Goal: Book appointment/travel/reservation

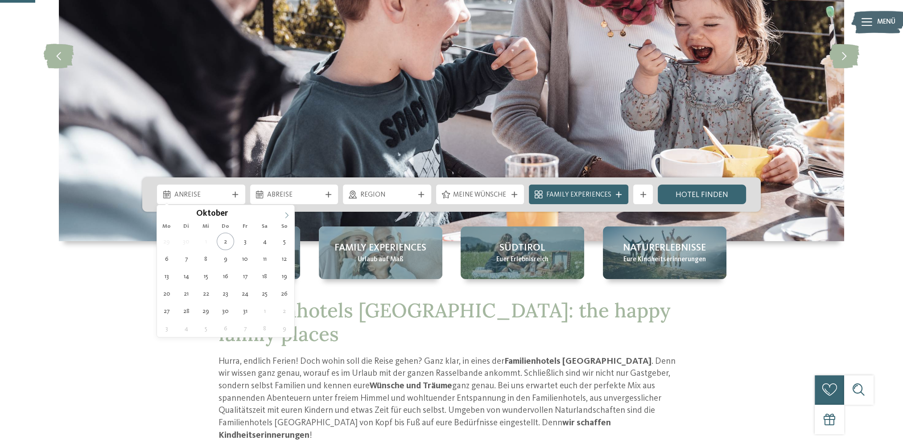
click at [286, 214] on icon at bounding box center [287, 215] width 6 height 6
click at [285, 216] on icon at bounding box center [287, 215] width 6 height 6
type div "[DATE]"
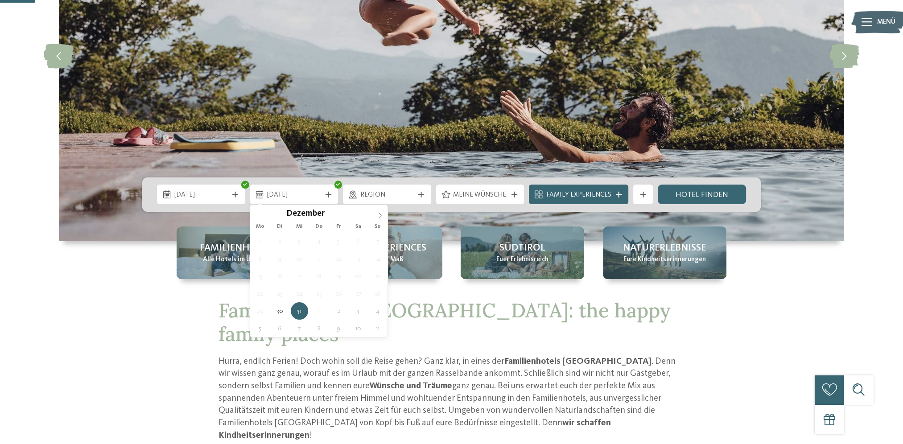
type input "****"
click at [378, 216] on icon at bounding box center [380, 215] width 6 height 6
type div "[DATE]"
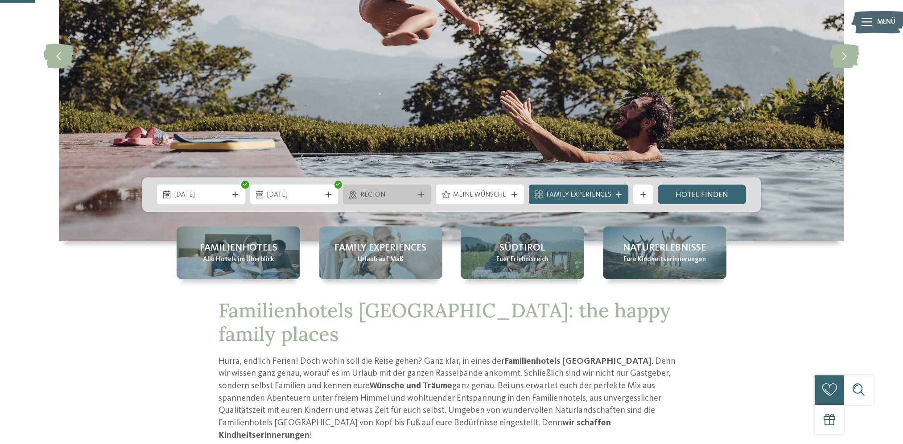
click at [388, 196] on span "Region" at bounding box center [387, 195] width 54 height 10
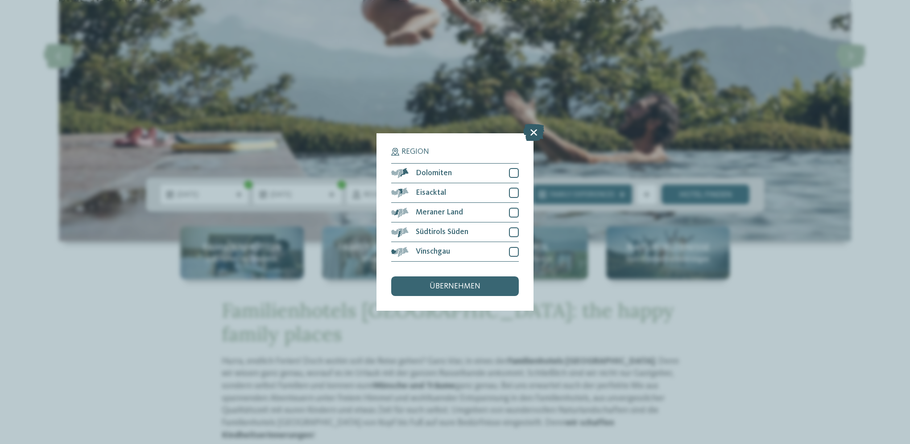
click at [536, 134] on icon at bounding box center [533, 132] width 21 height 17
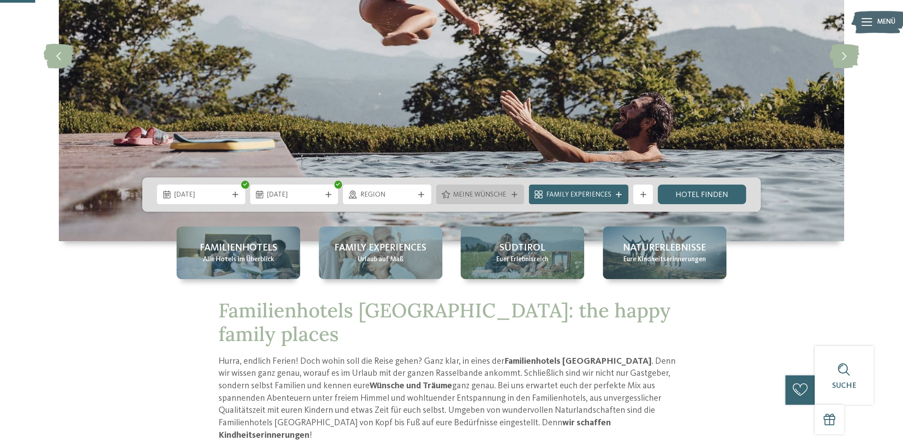
click at [510, 192] on div "Meine Wünsche" at bounding box center [480, 195] width 59 height 11
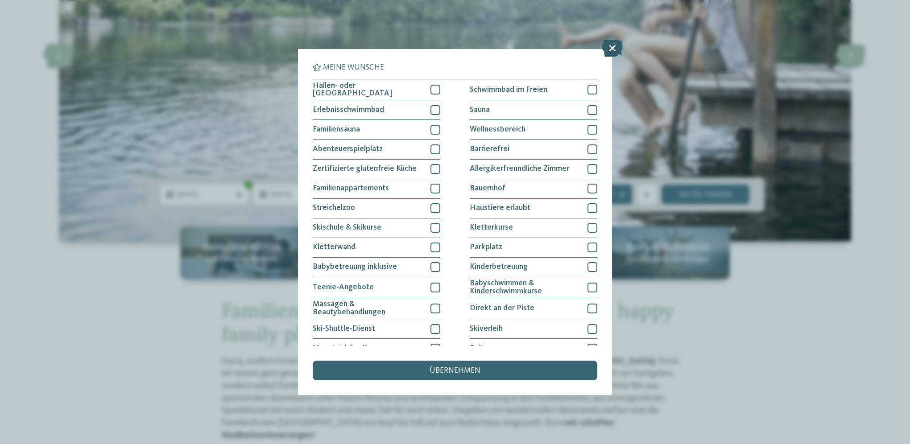
click at [611, 48] on icon at bounding box center [612, 48] width 21 height 17
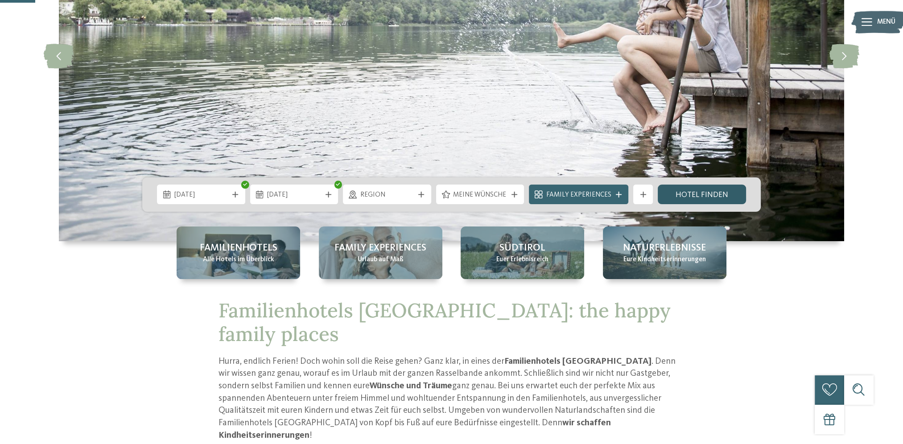
click at [695, 193] on link "Hotel finden" at bounding box center [702, 195] width 88 height 20
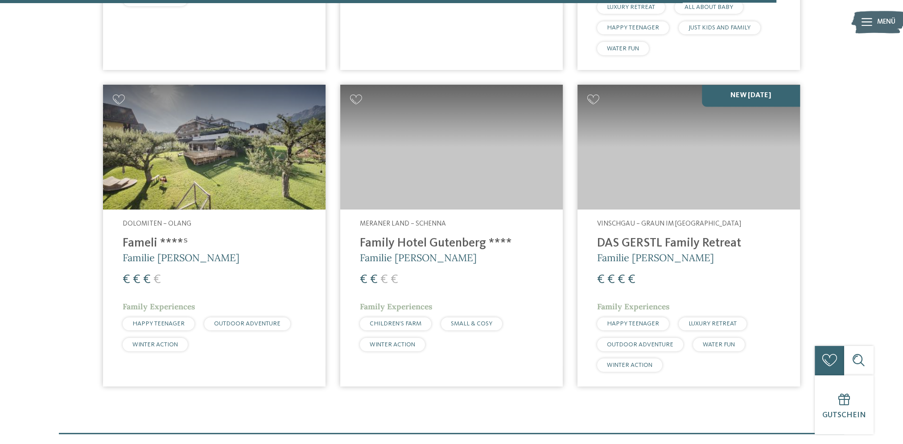
scroll to position [1932, 0]
